Goal: Transaction & Acquisition: Download file/media

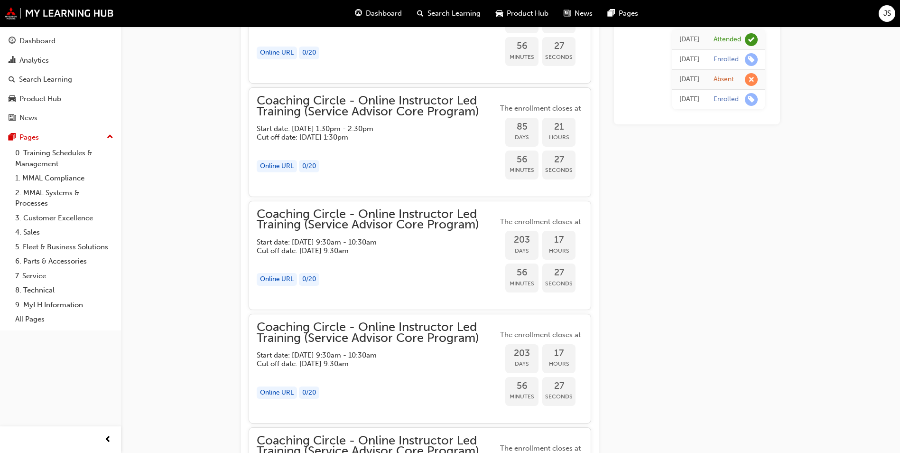
scroll to position [757, 0]
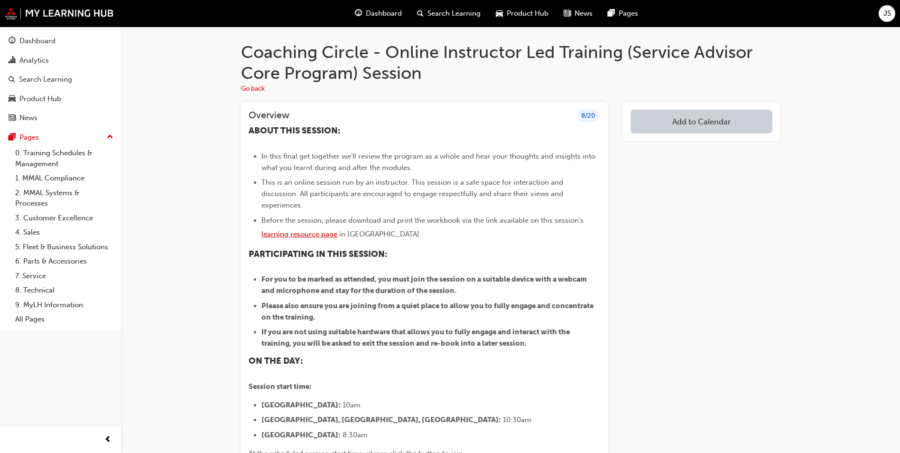
click at [307, 230] on span "learning resource page" at bounding box center [299, 234] width 76 height 9
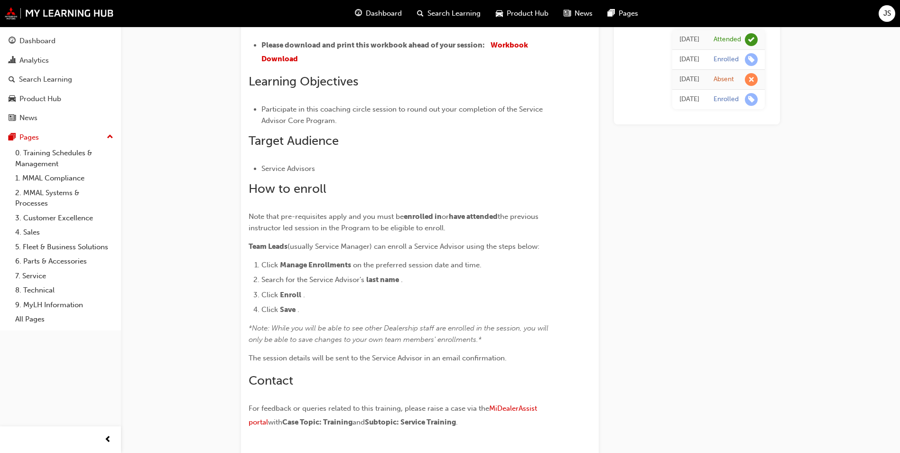
scroll to position [188, 0]
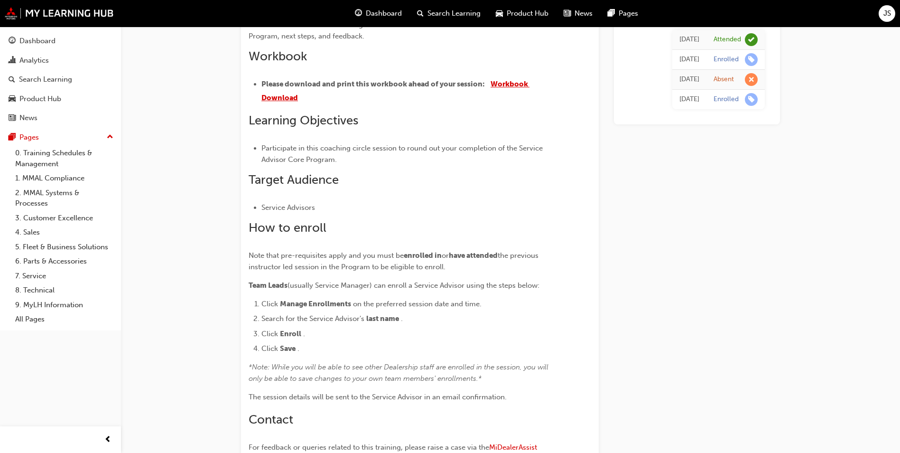
click at [505, 85] on span "Workbook Download" at bounding box center [395, 91] width 268 height 22
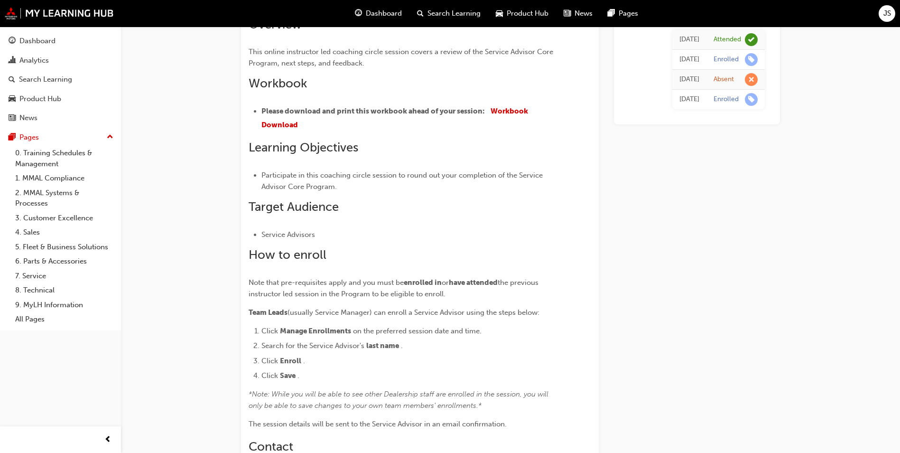
scroll to position [140, 0]
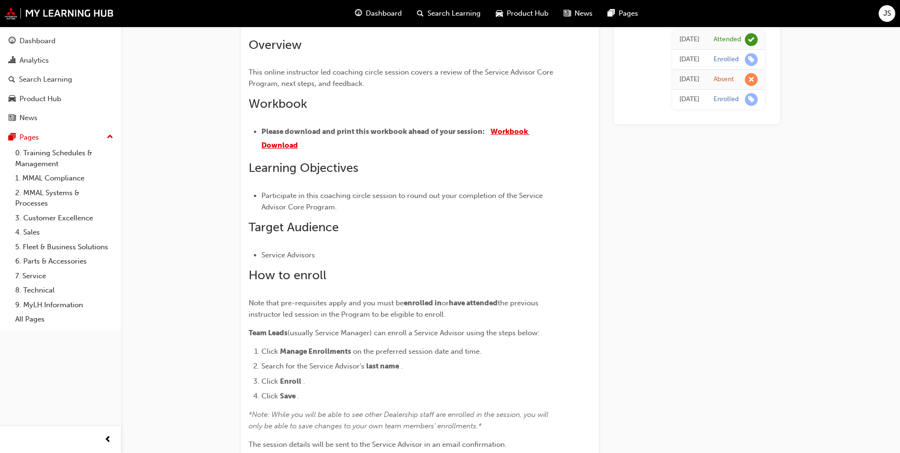
click at [512, 133] on span "Workbook Download" at bounding box center [395, 138] width 268 height 22
